Goal: Task Accomplishment & Management: Use online tool/utility

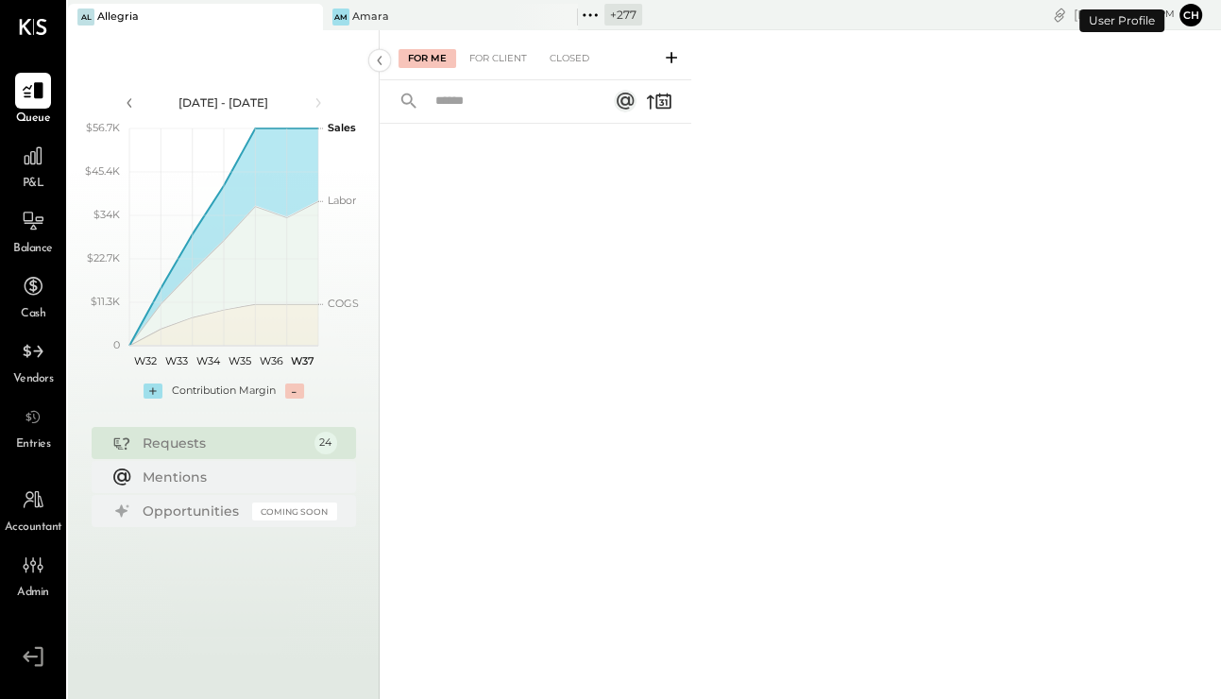
click at [591, 13] on icon at bounding box center [589, 14] width 3 height 3
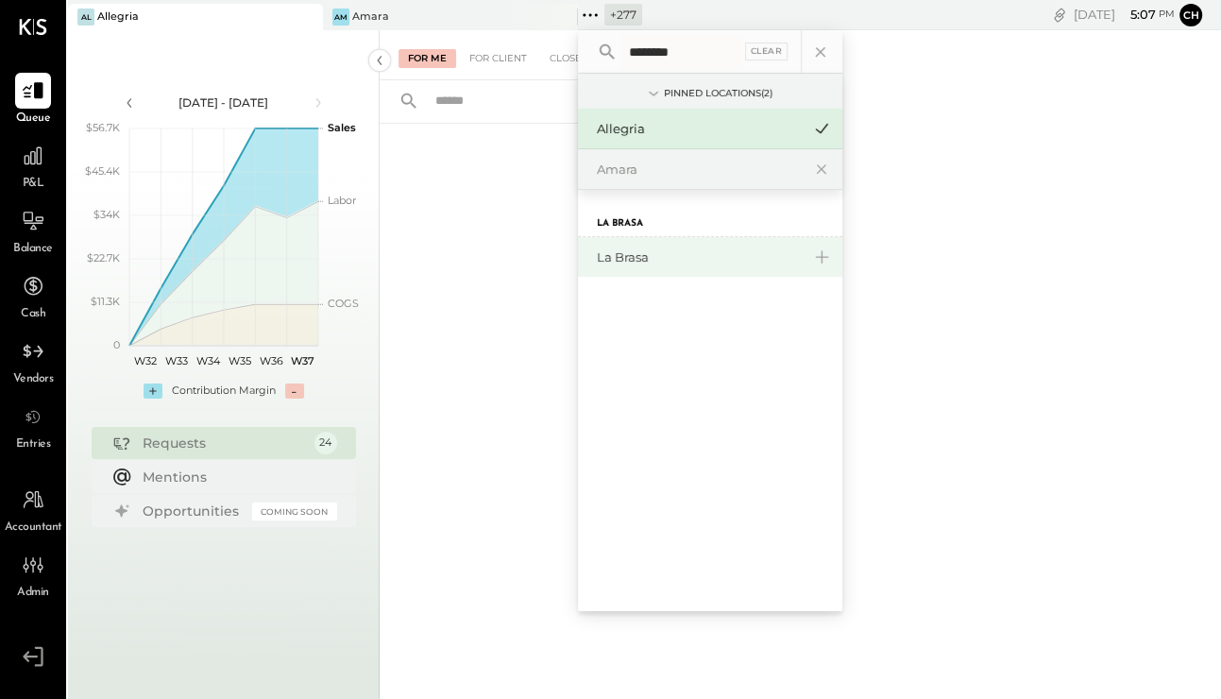
type input "********"
click at [625, 243] on div "La Brasa" at bounding box center [710, 257] width 264 height 40
click at [631, 261] on div "La Brasa" at bounding box center [699, 257] width 204 height 18
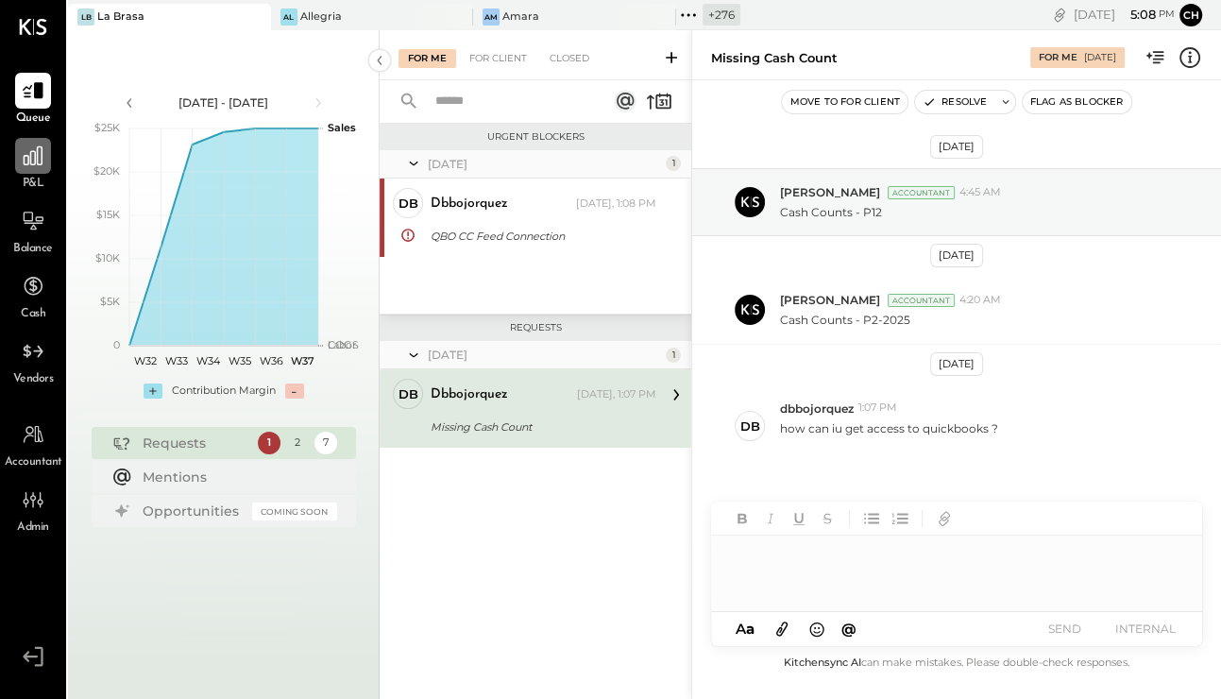
click at [42, 153] on icon at bounding box center [33, 155] width 19 height 19
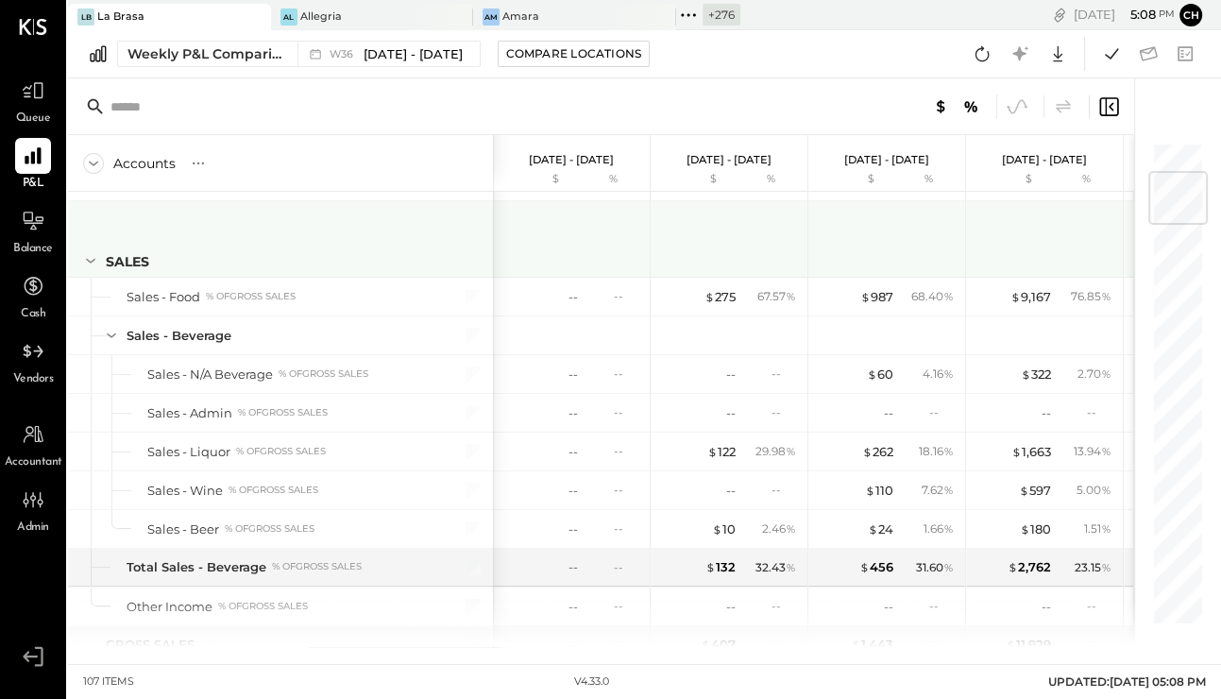
scroll to position [109, 0]
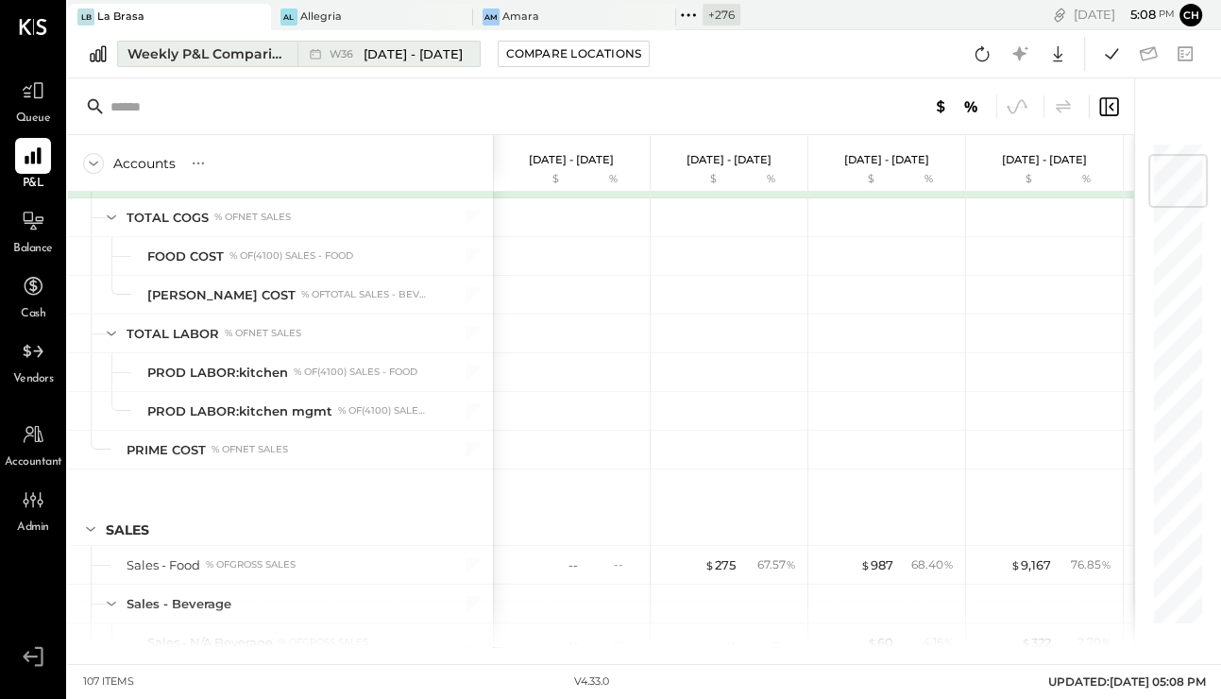
click at [164, 53] on div "Weekly P&L Comparison" at bounding box center [207, 53] width 159 height 19
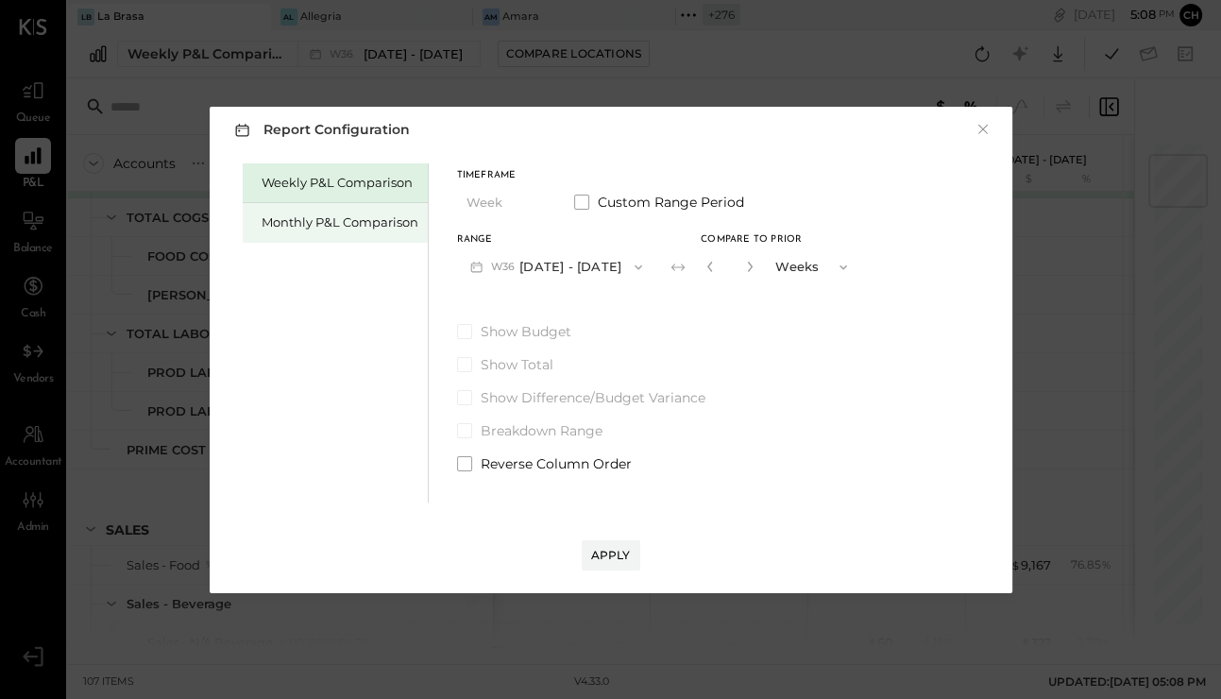
click at [312, 221] on div "Monthly P&L Comparison" at bounding box center [340, 222] width 157 height 18
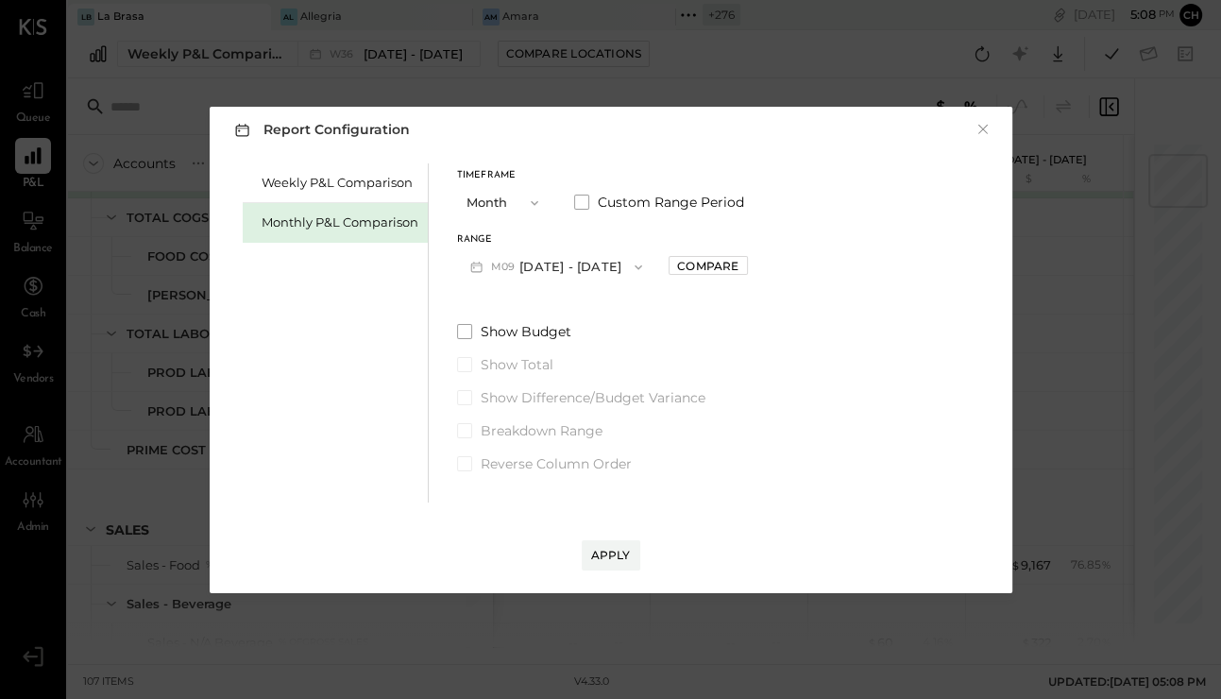
click at [581, 271] on button "M09 [DATE] - [DATE]" at bounding box center [556, 266] width 199 height 35
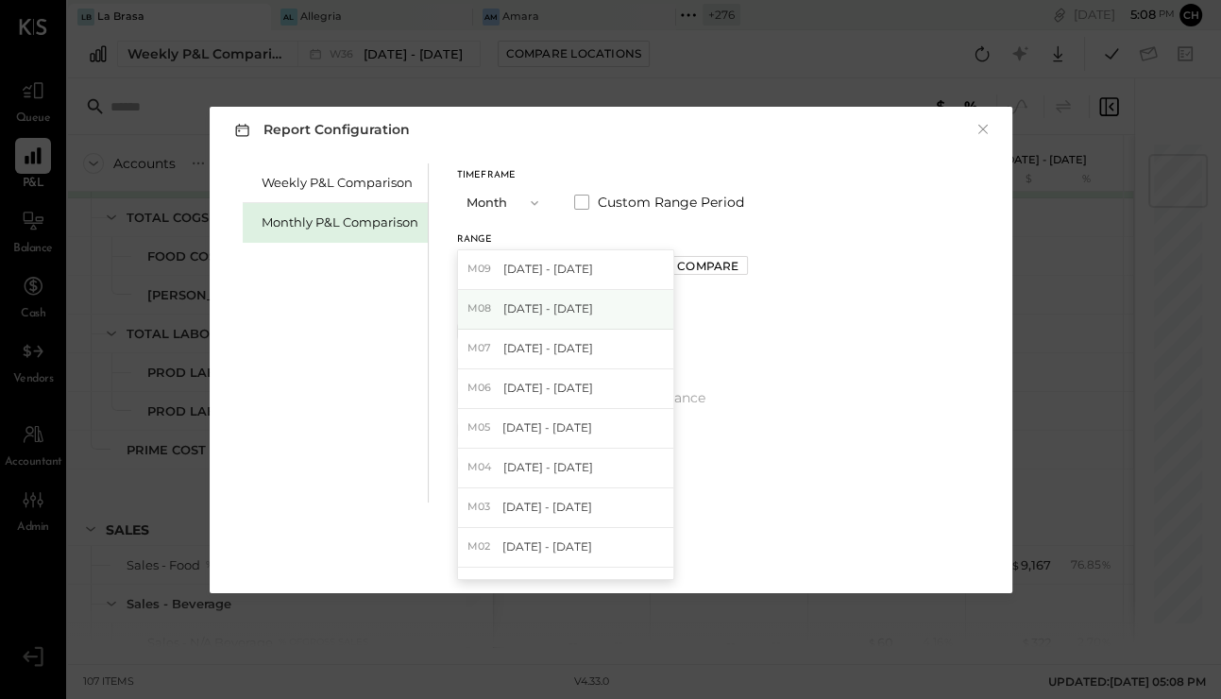
click at [589, 305] on div "M08 [DATE] - [DATE]" at bounding box center [565, 310] width 215 height 40
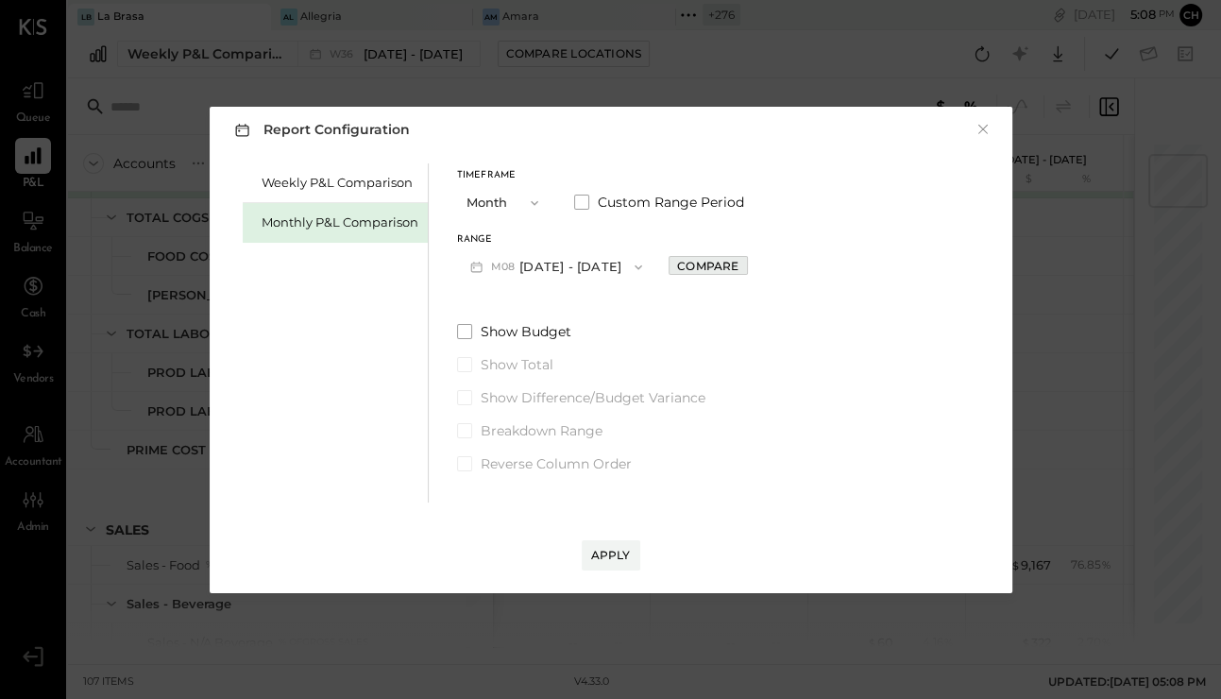
click at [688, 270] on div "Compare" at bounding box center [707, 266] width 61 height 16
click at [745, 271] on icon "button" at bounding box center [749, 266] width 11 height 11
type input "*"
click at [612, 562] on div "Apply" at bounding box center [611, 555] width 40 height 16
